Goal: Task Accomplishment & Management: Complete application form

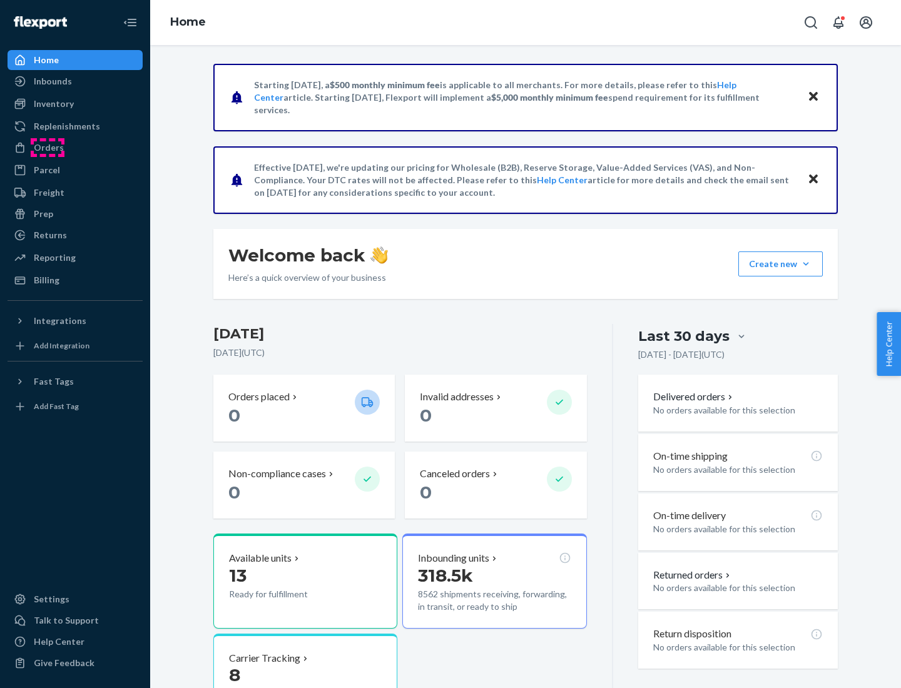
click at [48, 148] on div "Orders" at bounding box center [49, 147] width 30 height 13
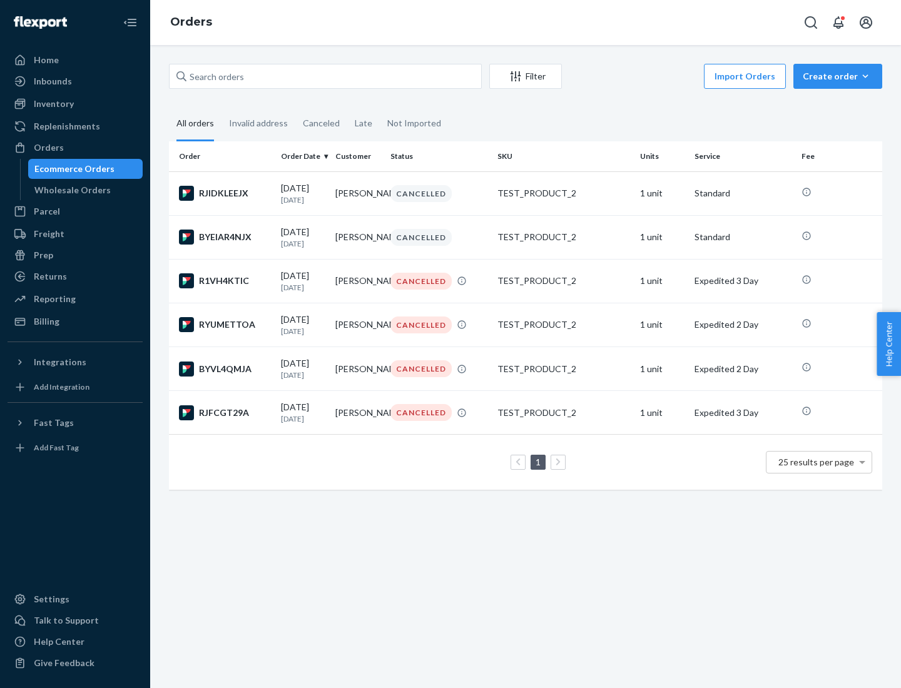
click at [69, 190] on div "Wholesale Orders" at bounding box center [72, 190] width 76 height 13
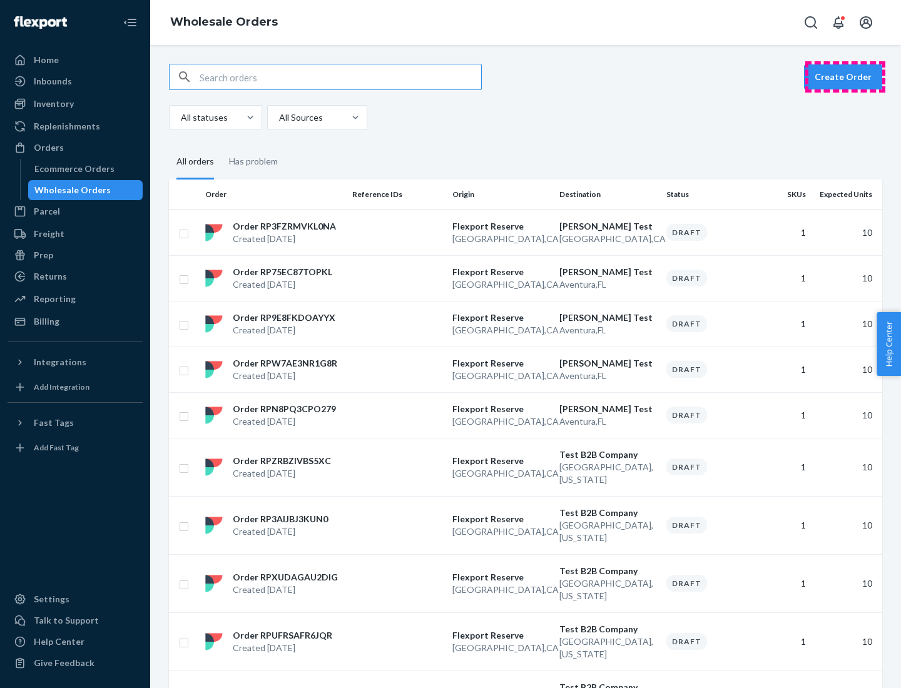
click at [845, 77] on button "Create Order" at bounding box center [843, 76] width 78 height 25
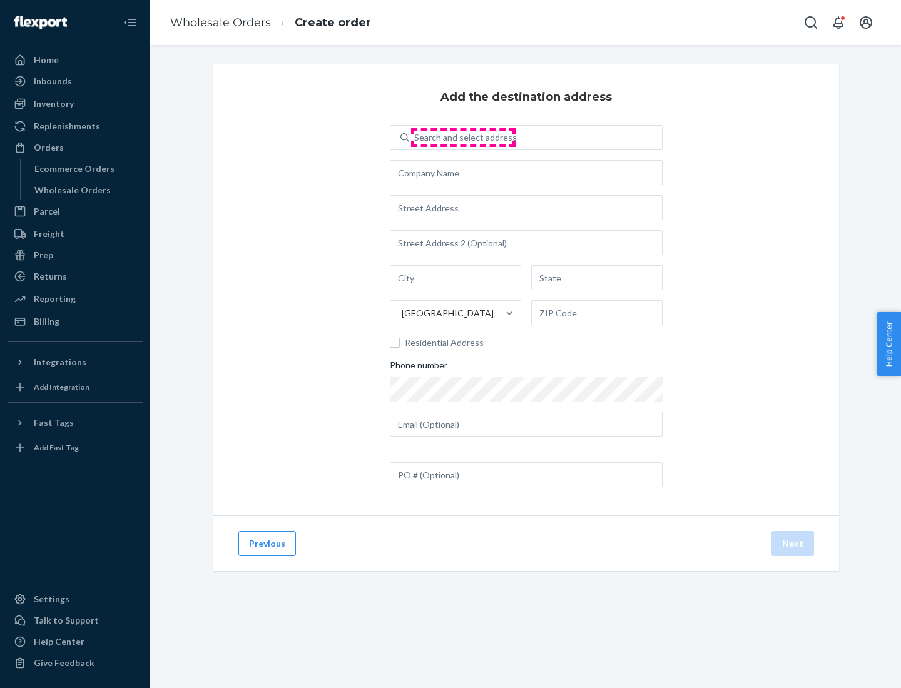
click at [463, 138] on div "Search and select address" at bounding box center [465, 137] width 103 height 13
click at [415, 138] on input "Search and select address" at bounding box center [414, 137] width 1 height 13
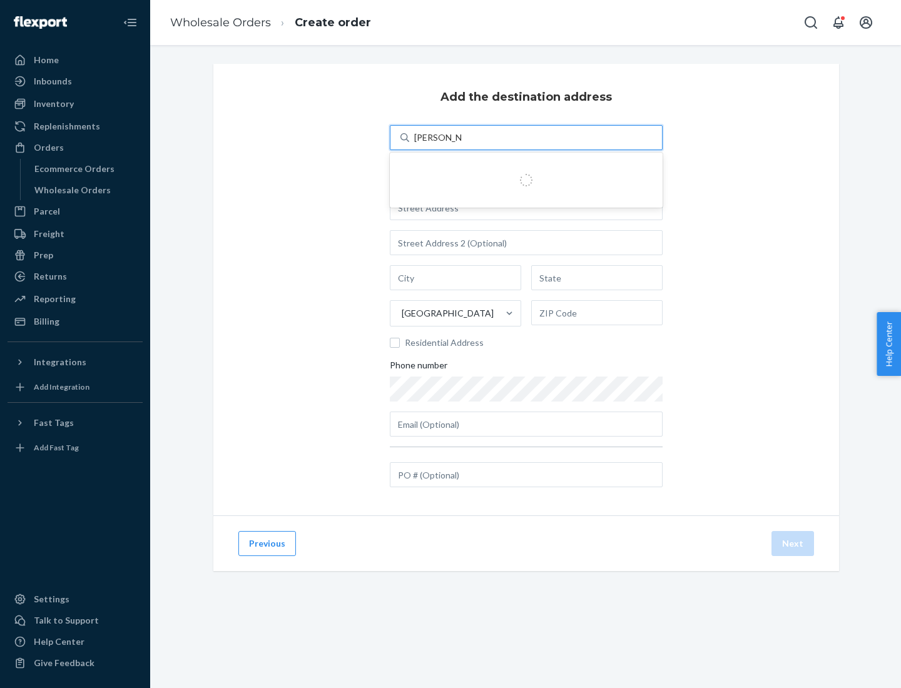
type input "[PERSON_NAME] Test"
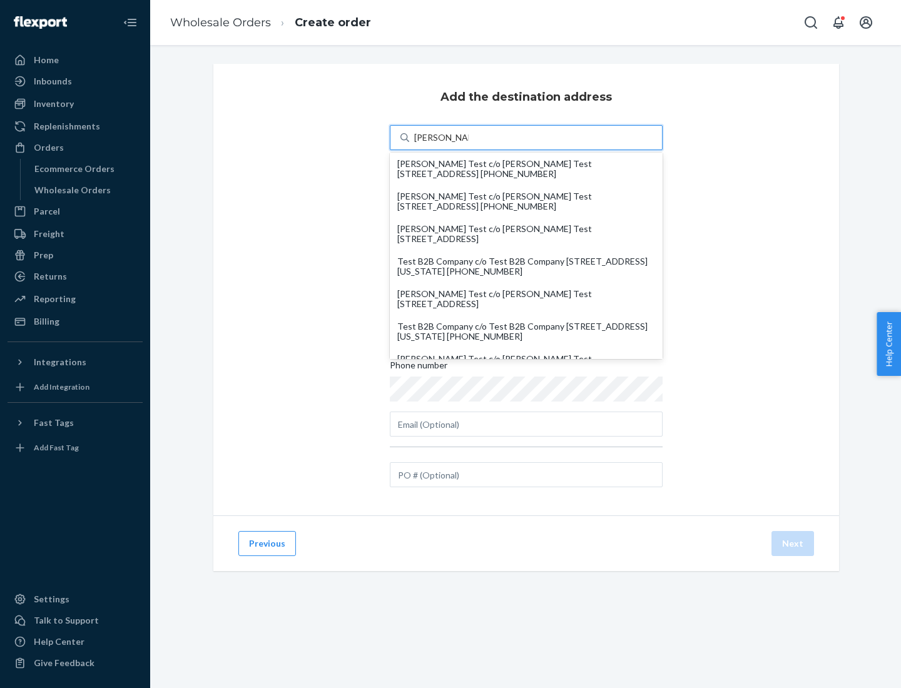
scroll to position [54, 0]
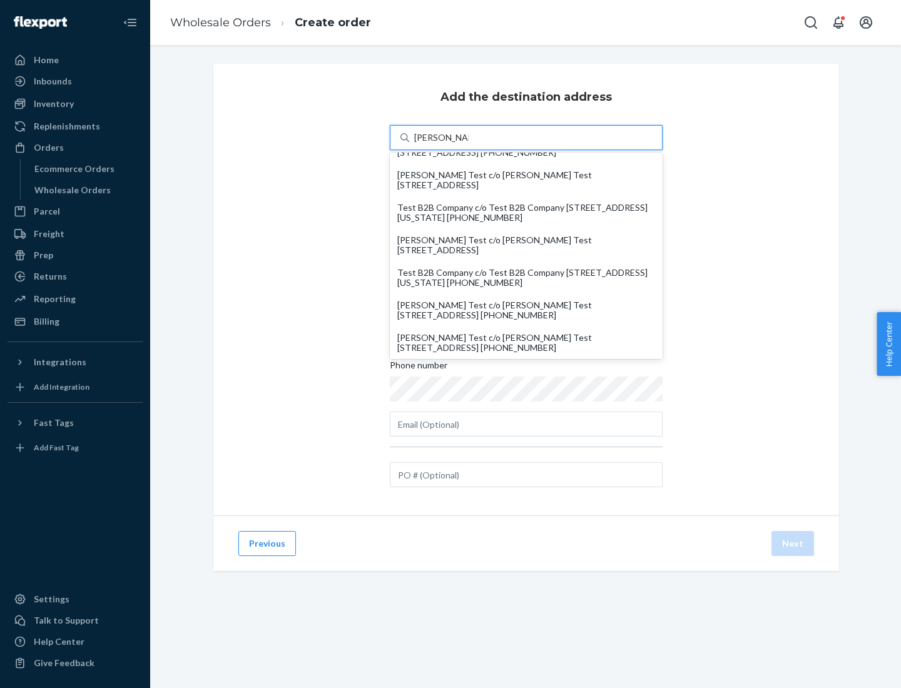
click at [526, 278] on div "Test B2B Company c/o Test B2B Company [STREET_ADDRESS][US_STATE] [PHONE_NUMBER]" at bounding box center [526, 278] width 258 height 20
click at [468, 144] on input "[PERSON_NAME] Test" at bounding box center [441, 137] width 54 height 13
type input "Test B2B Company"
type input "[GEOGRAPHIC_DATA]"
type input "[US_STATE]"
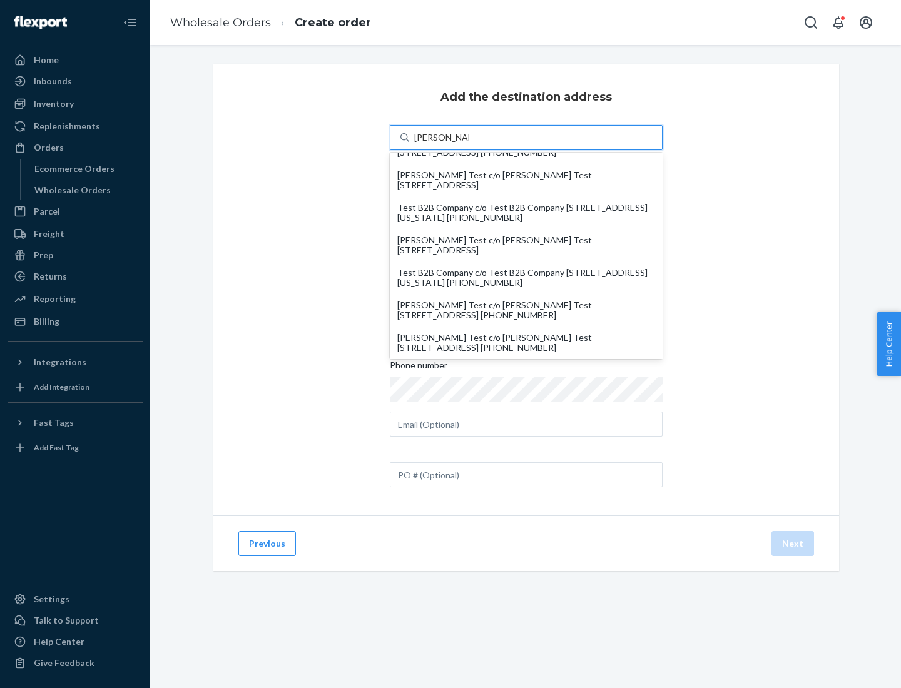
type input "29405"
type input "[STREET_ADDRESS]"
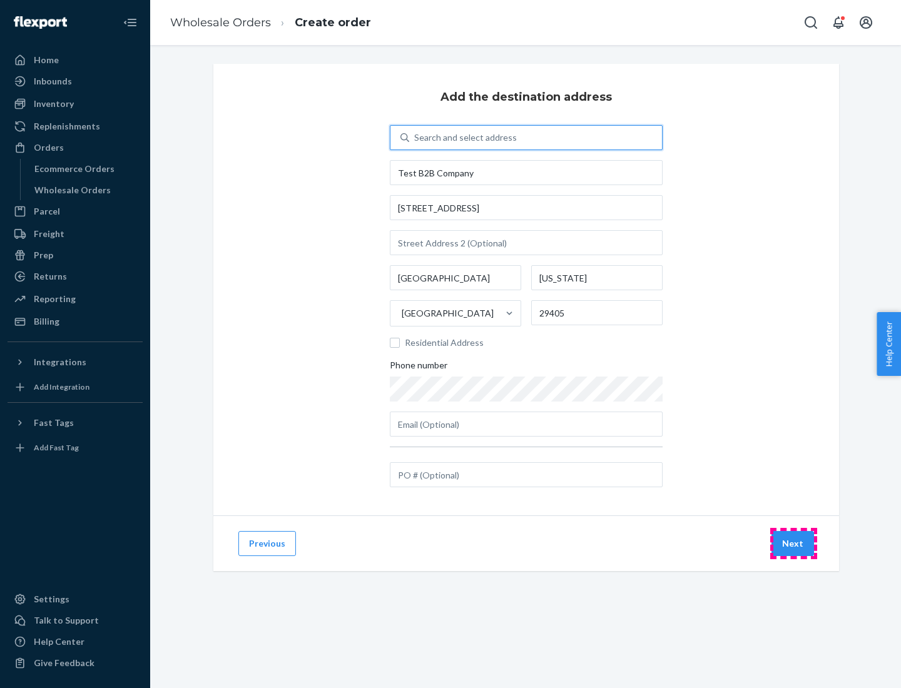
click at [793, 543] on button "Next" at bounding box center [792, 543] width 43 height 25
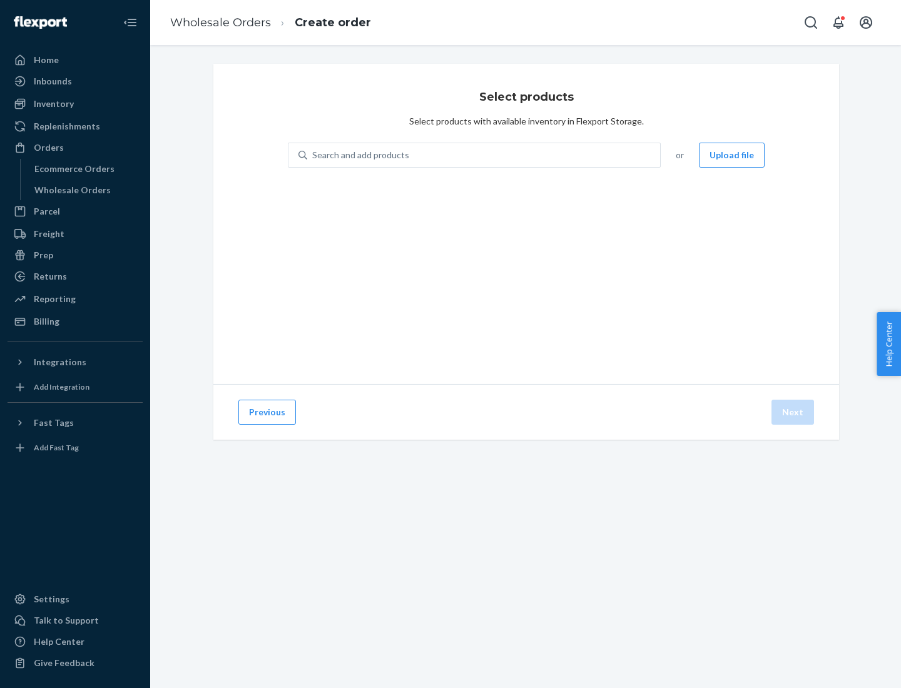
click at [484, 155] on div "Search and add products" at bounding box center [483, 155] width 353 height 23
click at [313, 155] on input "Search and add products" at bounding box center [312, 155] width 1 height 13
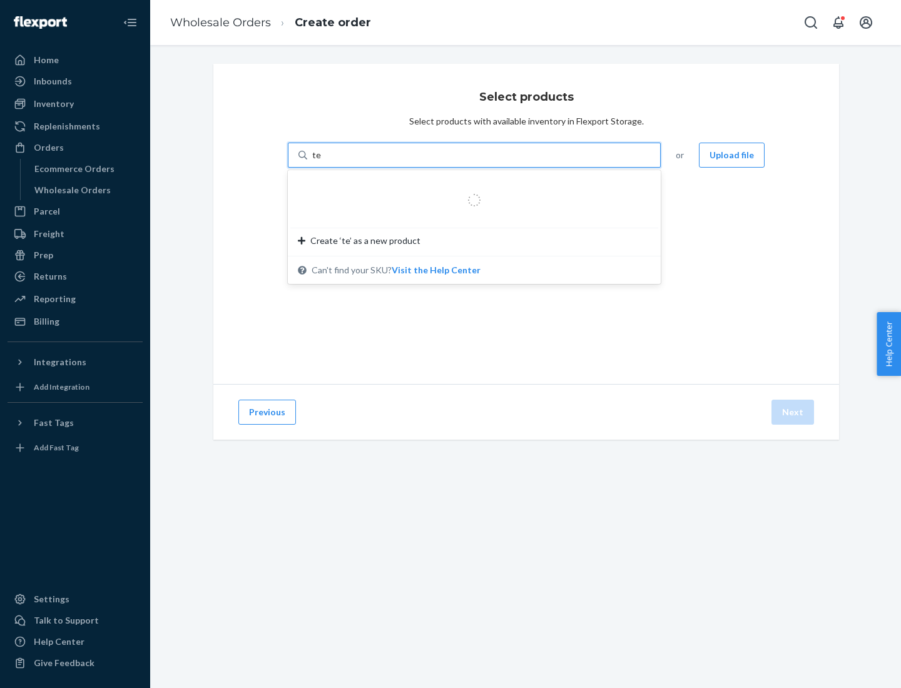
type input "test"
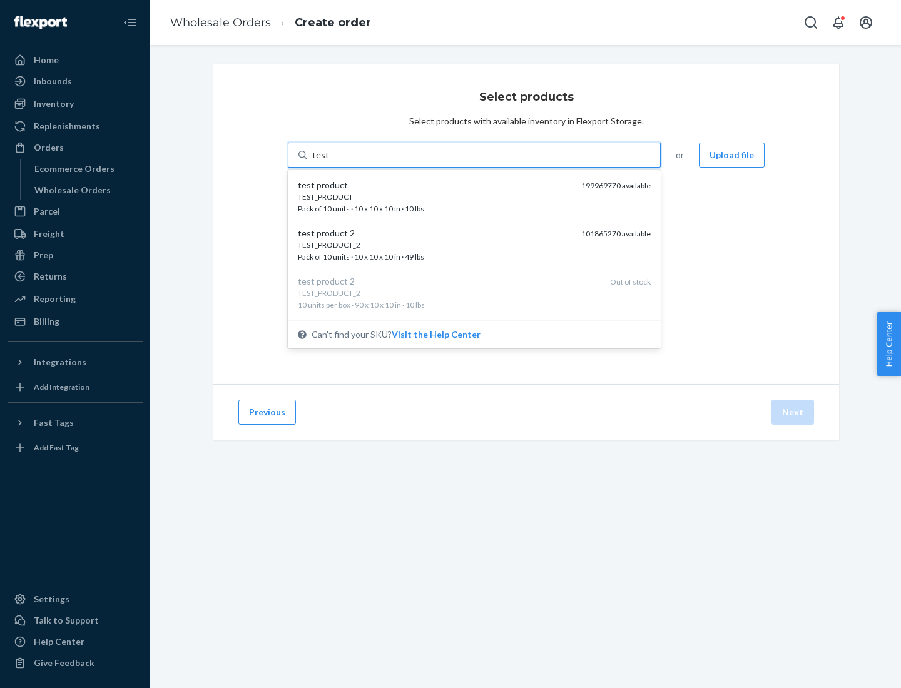
click at [435, 196] on div "TEST_PRODUCT" at bounding box center [434, 196] width 273 height 11
click at [328, 161] on input "test" at bounding box center [320, 155] width 16 height 13
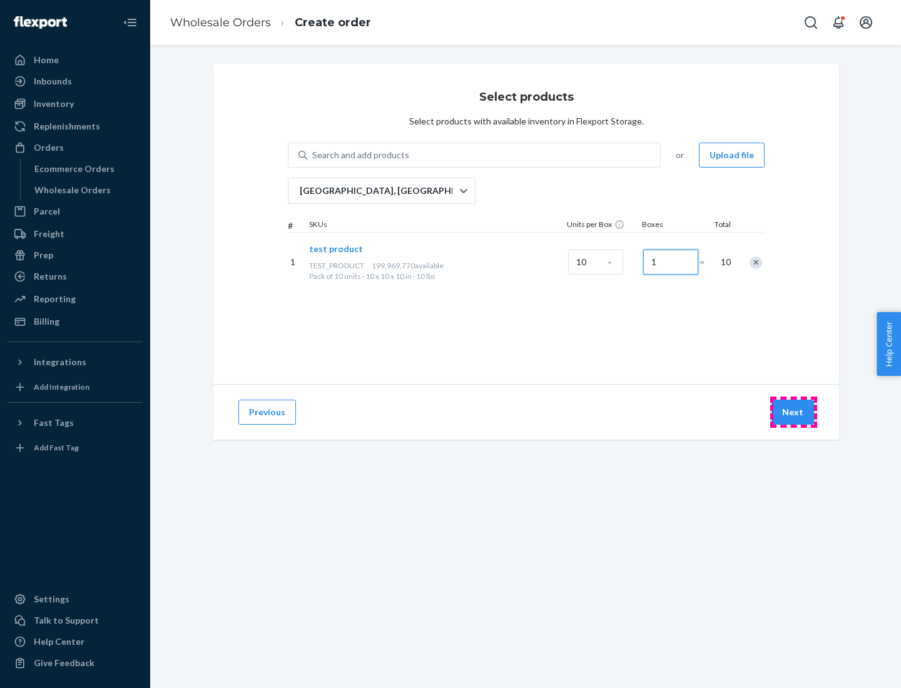
type input "1"
click at [793, 412] on button "Next" at bounding box center [792, 412] width 43 height 25
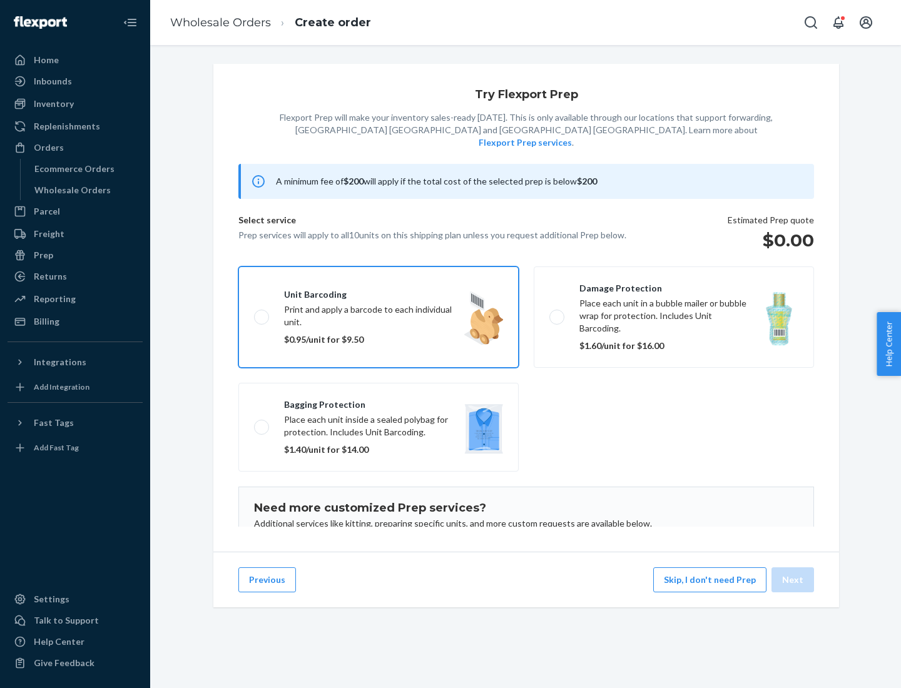
click at [254, 313] on input "Unit barcoding Print and apply a barcode to each individual unit. $0.95/unit fo…" at bounding box center [258, 317] width 8 height 8
checkbox input "true"
click at [793, 580] on button "Next" at bounding box center [792, 579] width 43 height 25
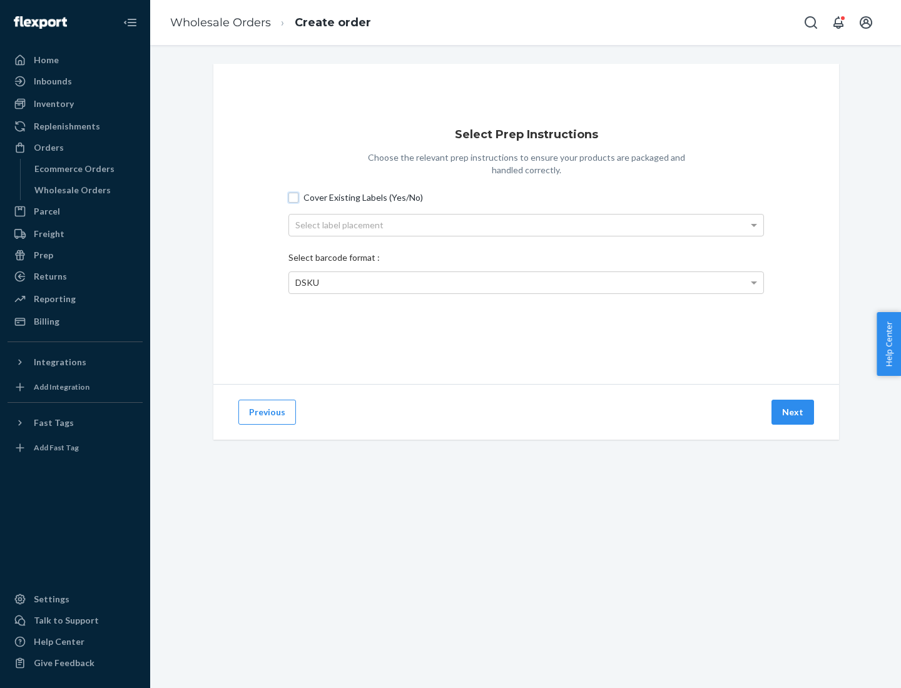
click at [293, 197] on input "Cover Existing Labels (Yes/No)" at bounding box center [293, 198] width 10 height 10
checkbox input "true"
click at [526, 225] on div "Select label placement" at bounding box center [526, 225] width 474 height 21
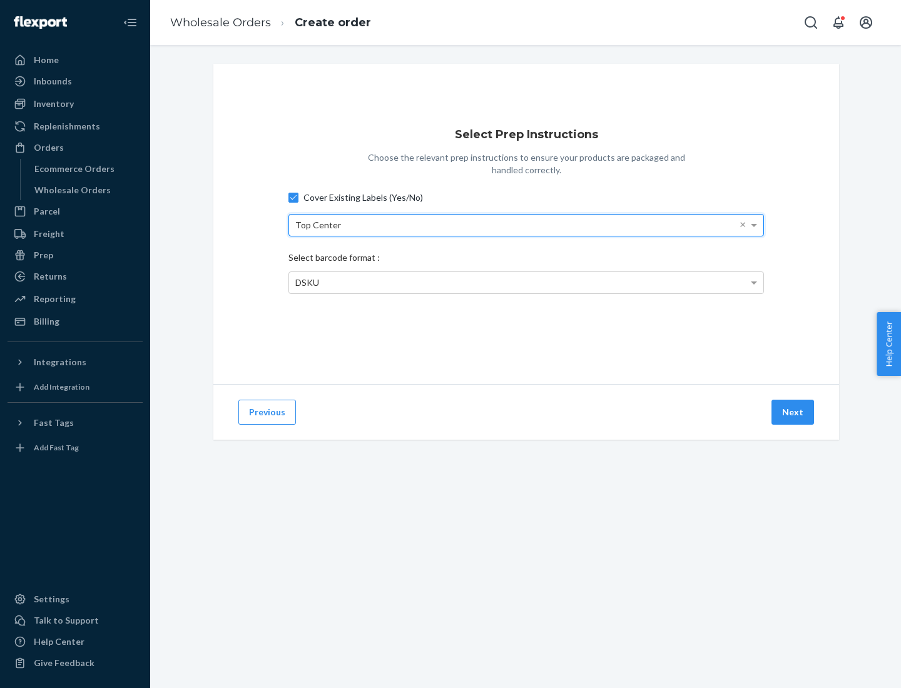
click at [526, 225] on div "Top Center" at bounding box center [526, 225] width 474 height 21
